Goal: Task Accomplishment & Management: Manage account settings

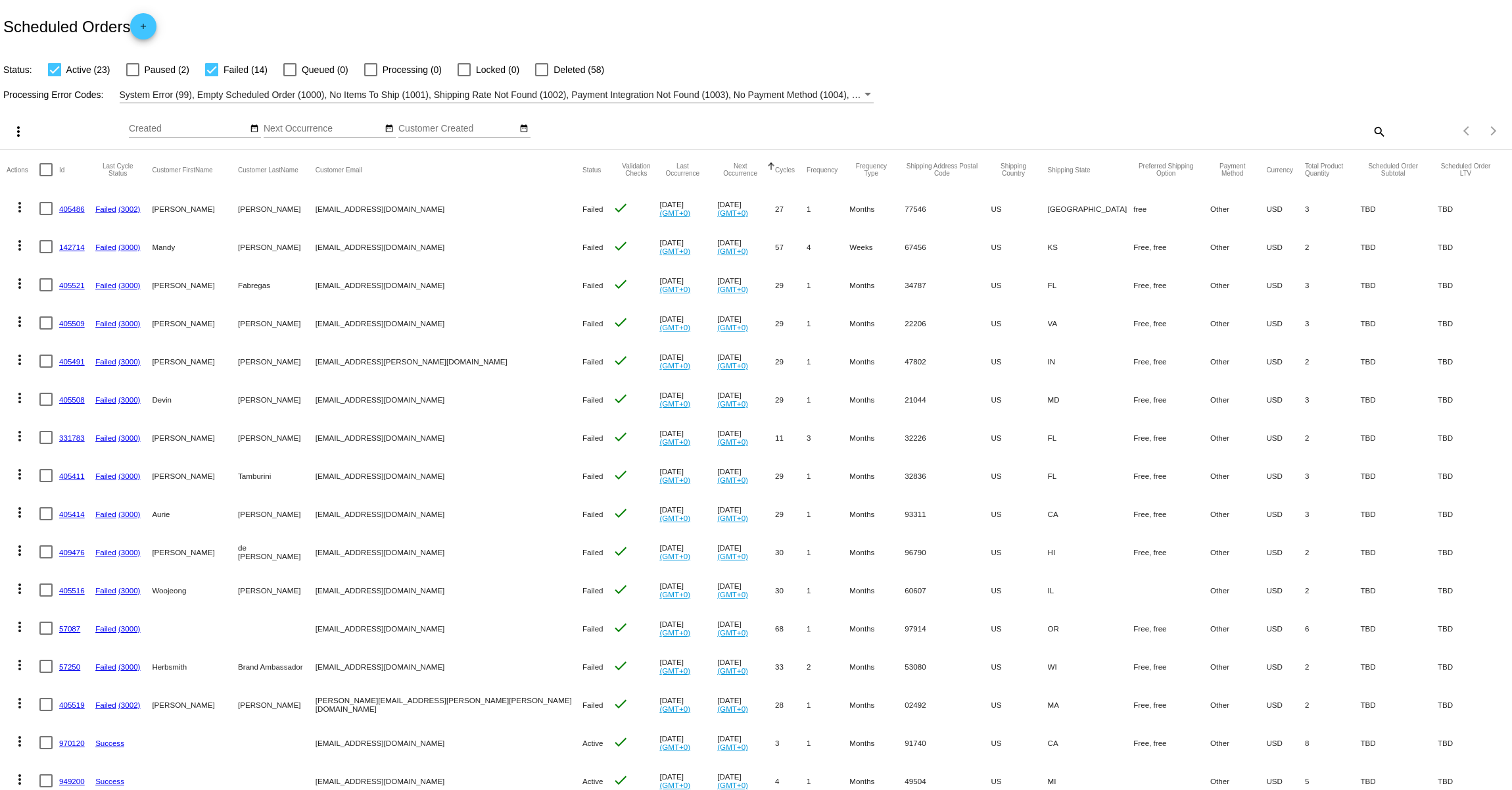
click at [211, 67] on div at bounding box center [212, 70] width 13 height 13
click at [211, 77] on input "Failed (14)" at bounding box center [211, 77] width 1 height 1
checkbox input "false"
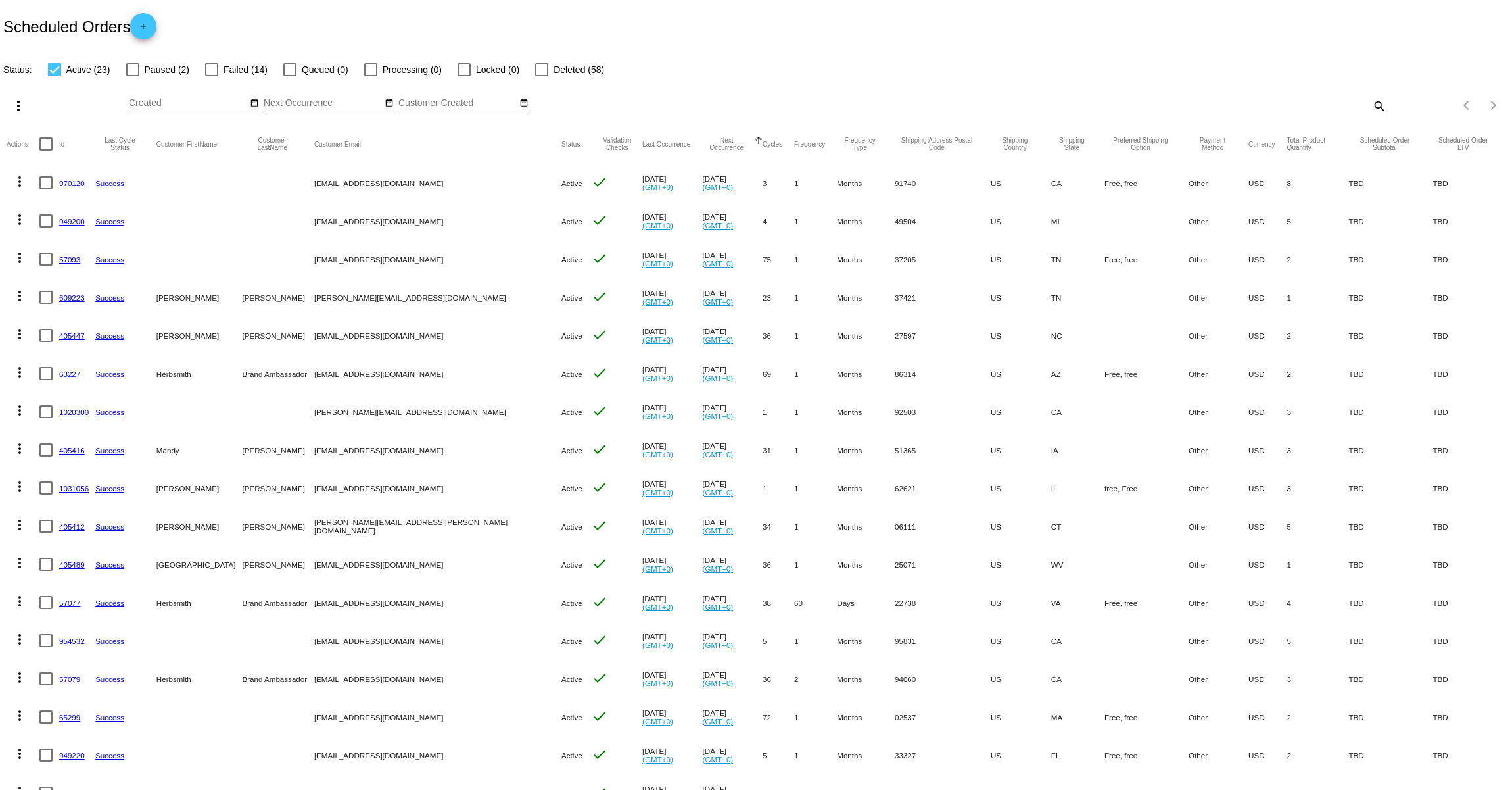
drag, startPoint x: 162, startPoint y: 300, endPoint x: 176, endPoint y: 299, distance: 14.0
click at [174, 299] on mat-cell "[PERSON_NAME]" at bounding box center [199, 297] width 86 height 38
drag, startPoint x: 389, startPoint y: 297, endPoint x: 305, endPoint y: 301, distance: 84.1
click at [305, 301] on mat-row "more_vert 609223 Success [PERSON_NAME] [PERSON_NAME][EMAIL_ADDRESS][DOMAIN_NAME…" at bounding box center [756, 297] width 1499 height 38
copy mat-row "[PERSON_NAME][EMAIL_ADDRESS][DOMAIN_NAME]"
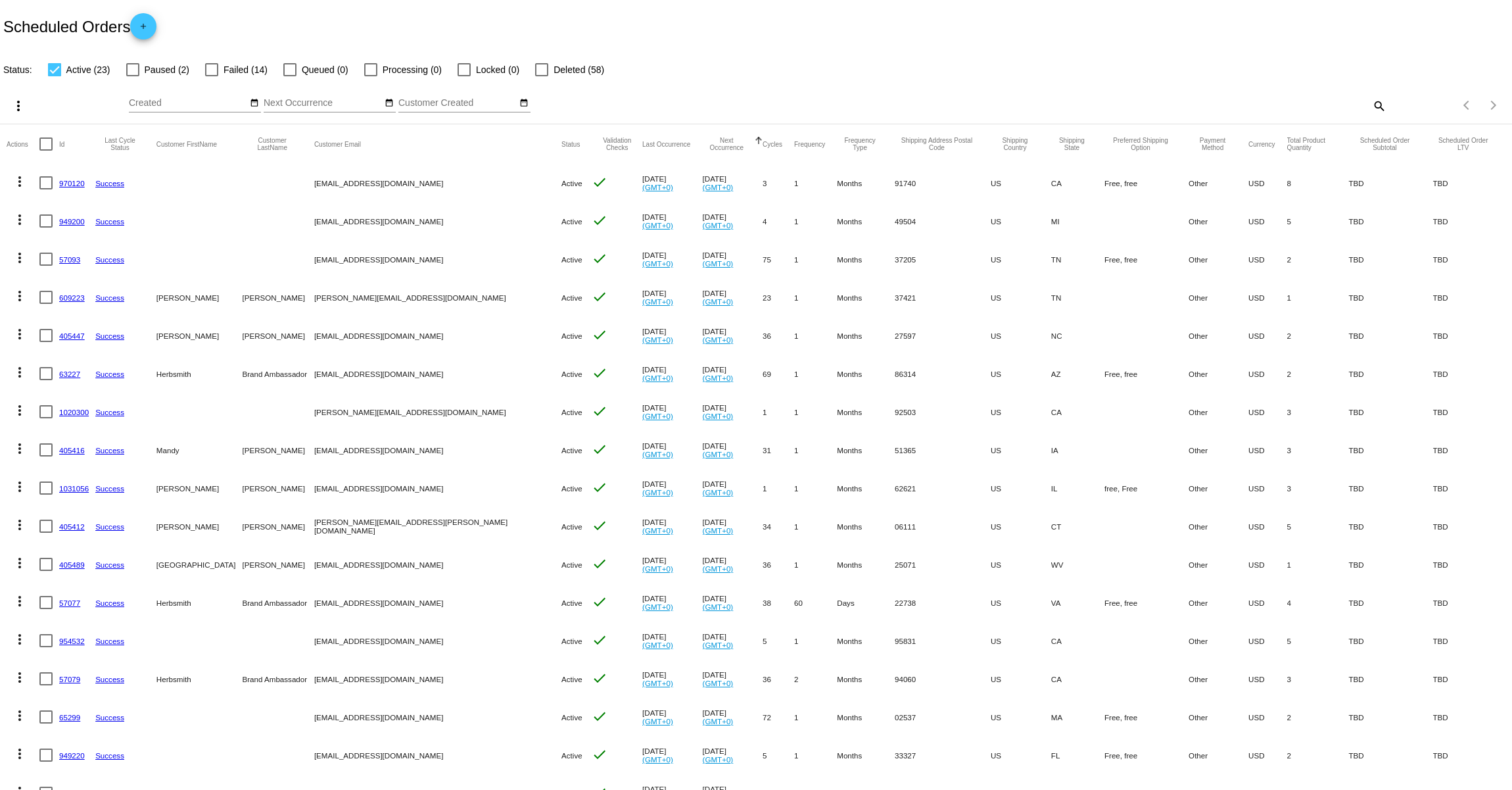
click at [343, 449] on mat-cell "[EMAIL_ADDRESS][DOMAIN_NAME]" at bounding box center [438, 449] width 247 height 38
copy mat-cell "[EMAIL_ADDRESS][DOMAIN_NAME]"
click at [535, 70] on div at bounding box center [542, 70] width 13 height 13
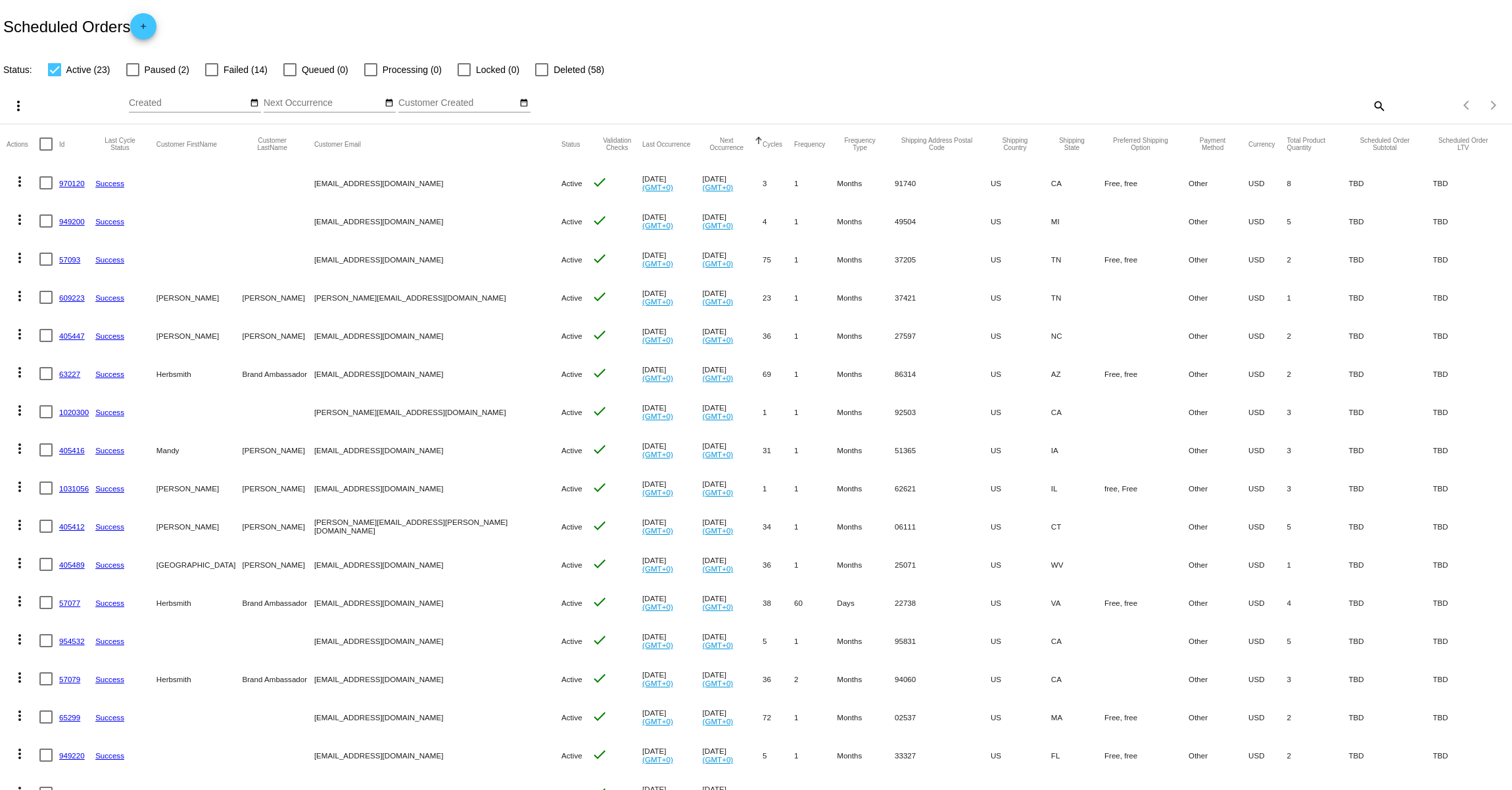
click at [541, 77] on input "Deleted (58)" at bounding box center [541, 77] width 1 height 1
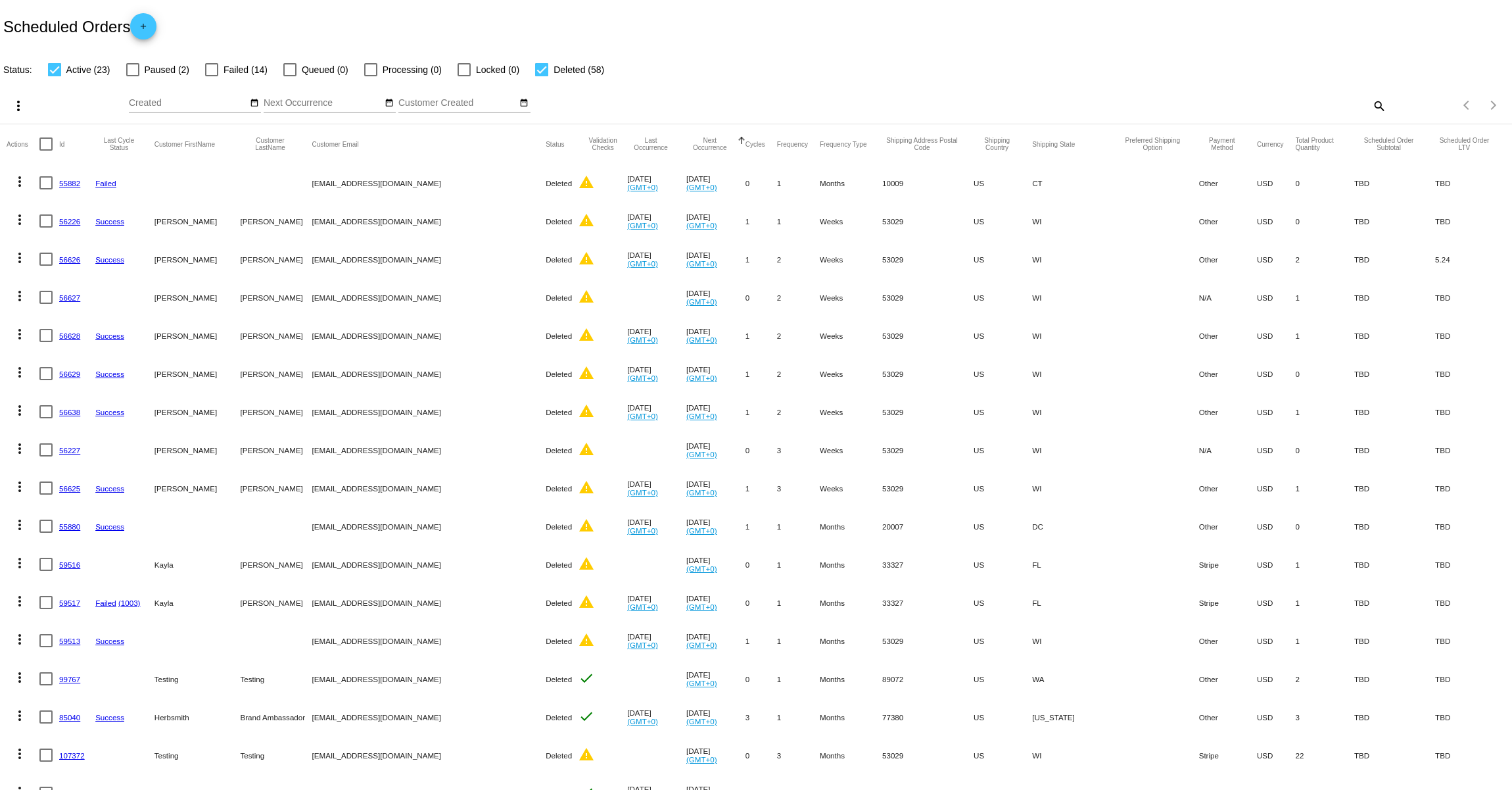
click at [535, 69] on div at bounding box center [542, 70] width 13 height 13
click at [541, 77] on input "Deleted (58)" at bounding box center [541, 77] width 1 height 1
checkbox input "false"
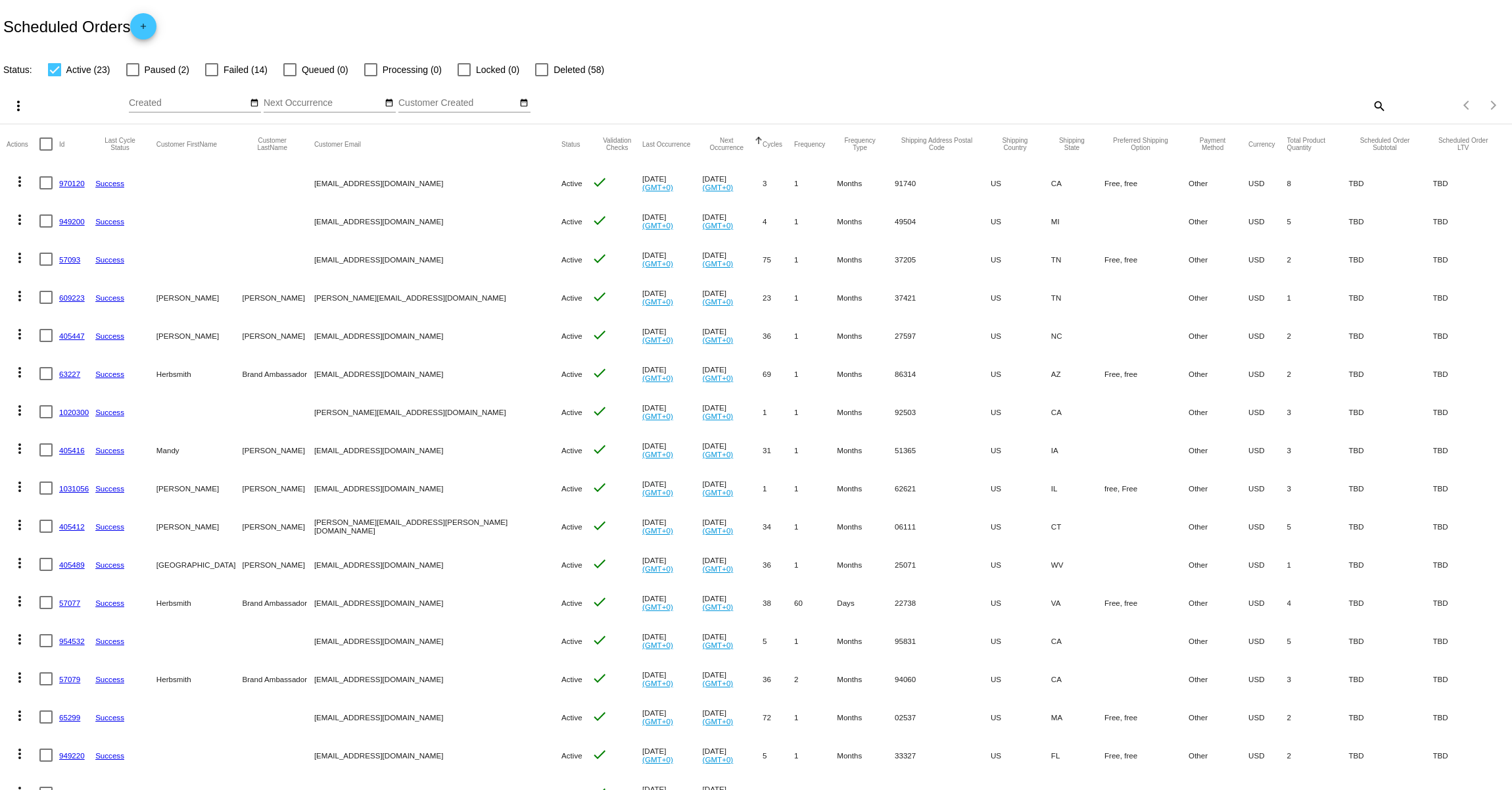
click at [207, 70] on div at bounding box center [212, 70] width 13 height 13
click at [211, 77] on input "Failed (14)" at bounding box center [211, 77] width 1 height 1
checkbox input "true"
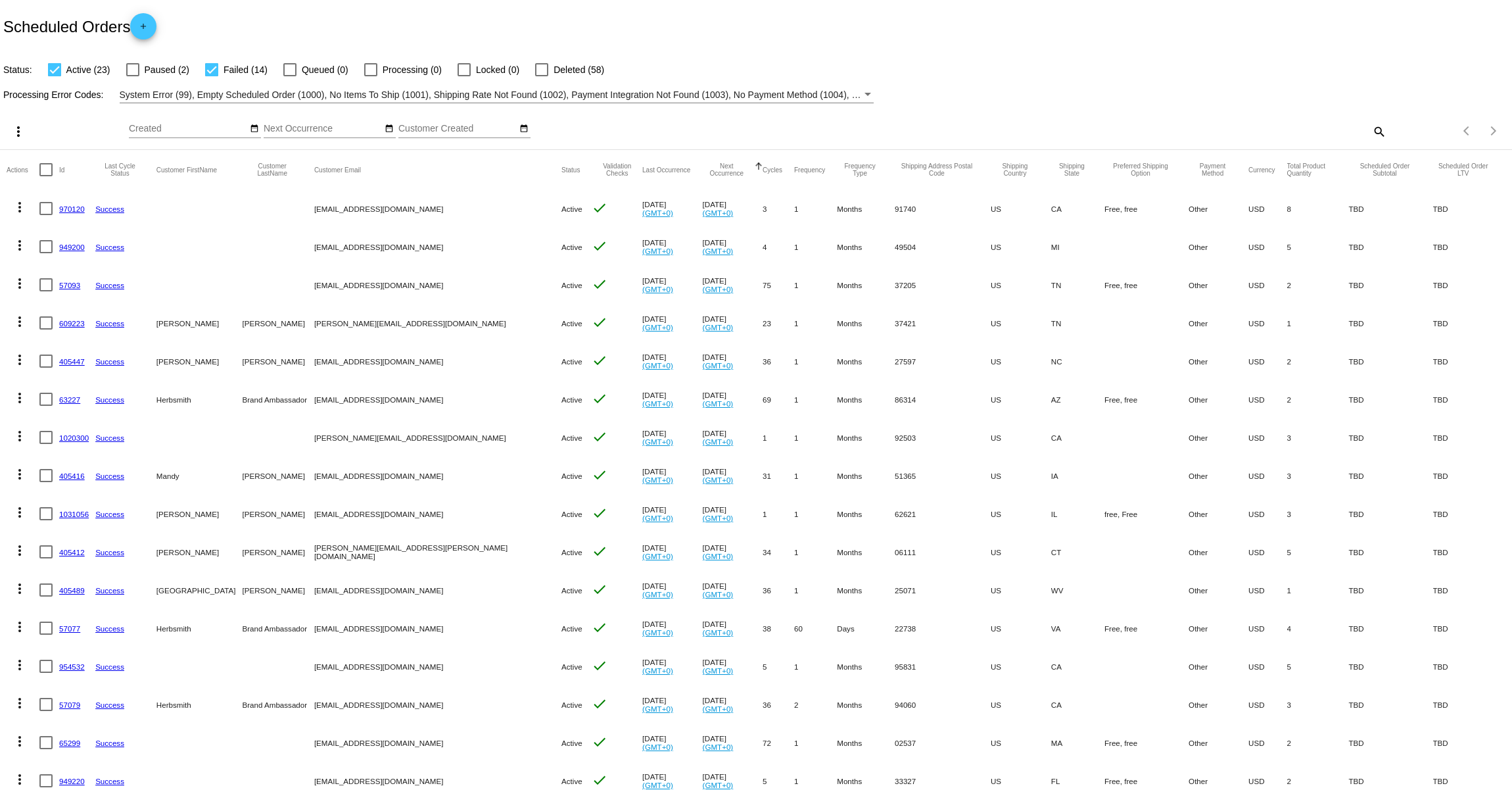
click at [50, 72] on div at bounding box center [54, 70] width 13 height 13
click at [54, 77] on input "Active (23)" at bounding box center [54, 77] width 1 height 1
checkbox input "false"
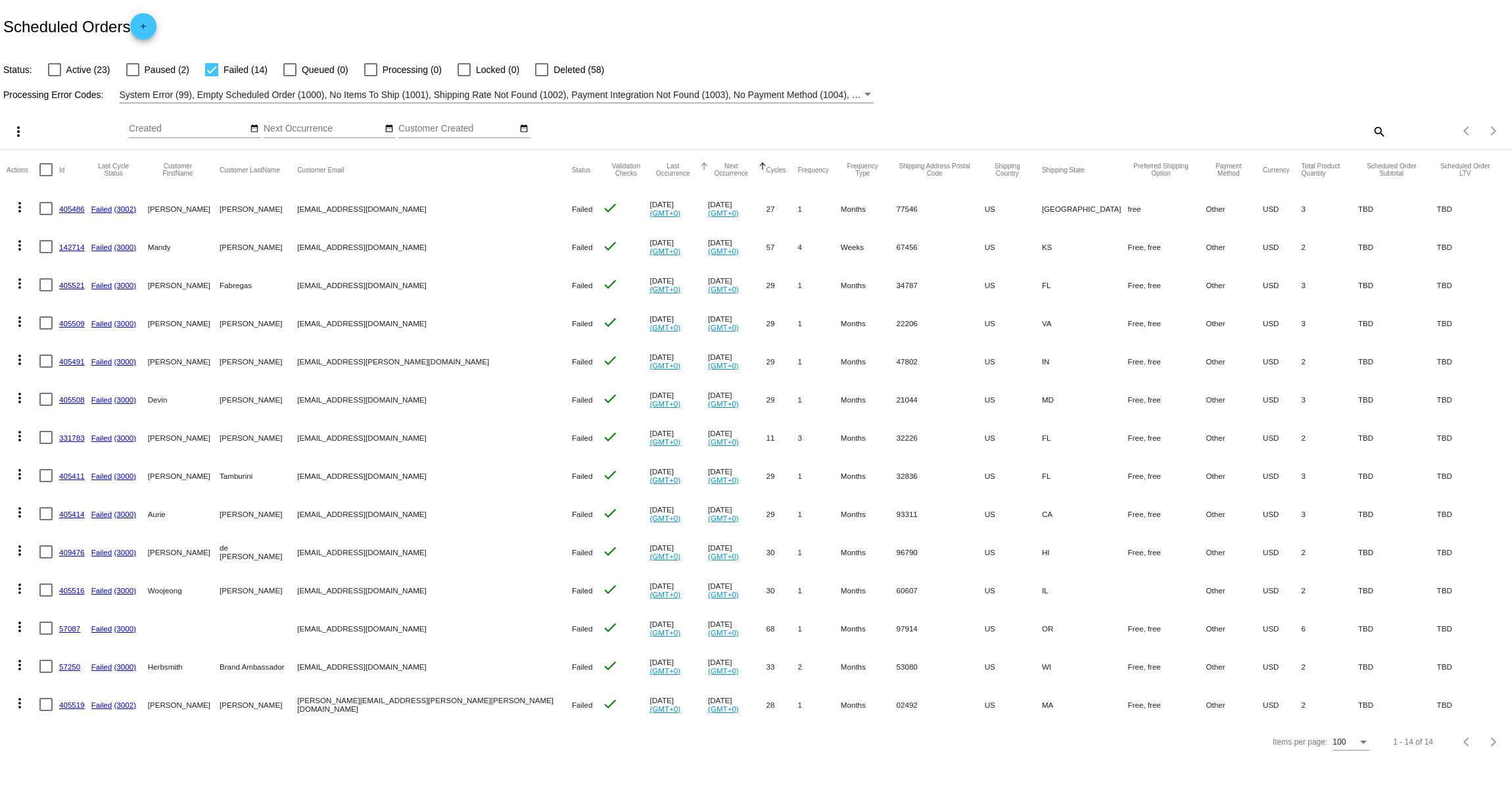
click at [650, 169] on button "Last Occurrence" at bounding box center [673, 170] width 47 height 14
